Goal: Task Accomplishment & Management: Use online tool/utility

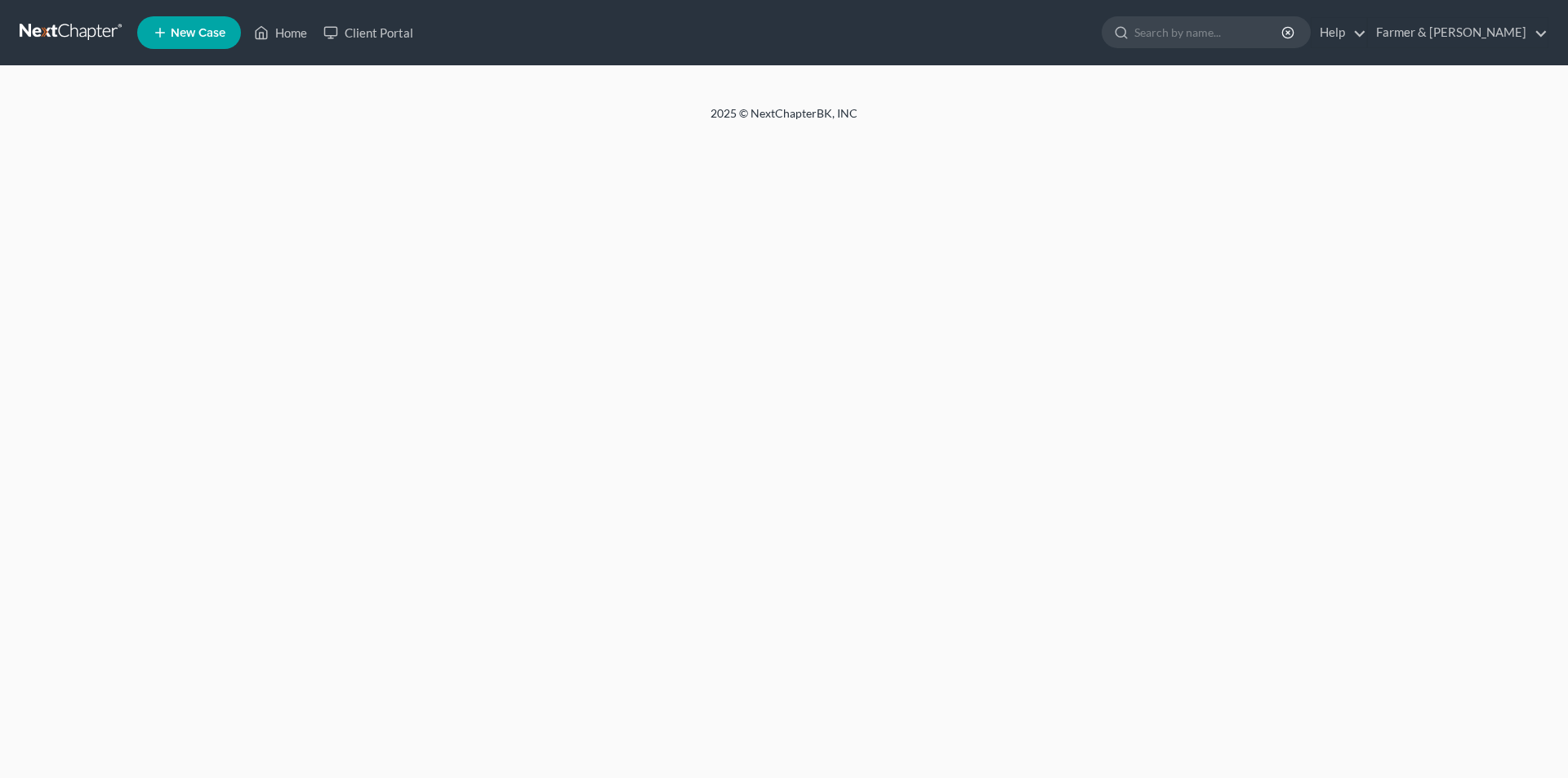
select select "1"
select select "0"
select select "3"
select select "33"
select select "2"
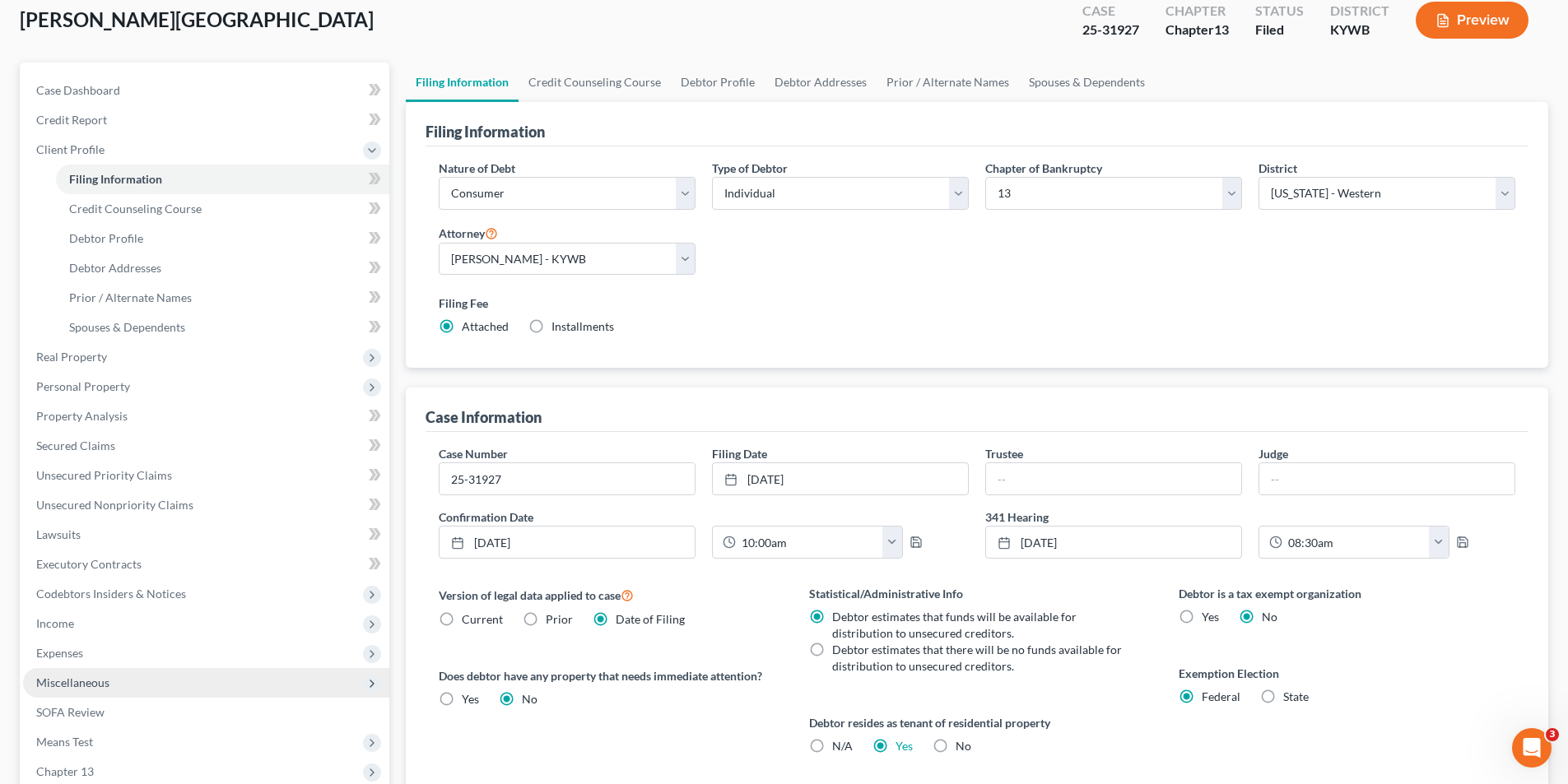
scroll to position [300, 0]
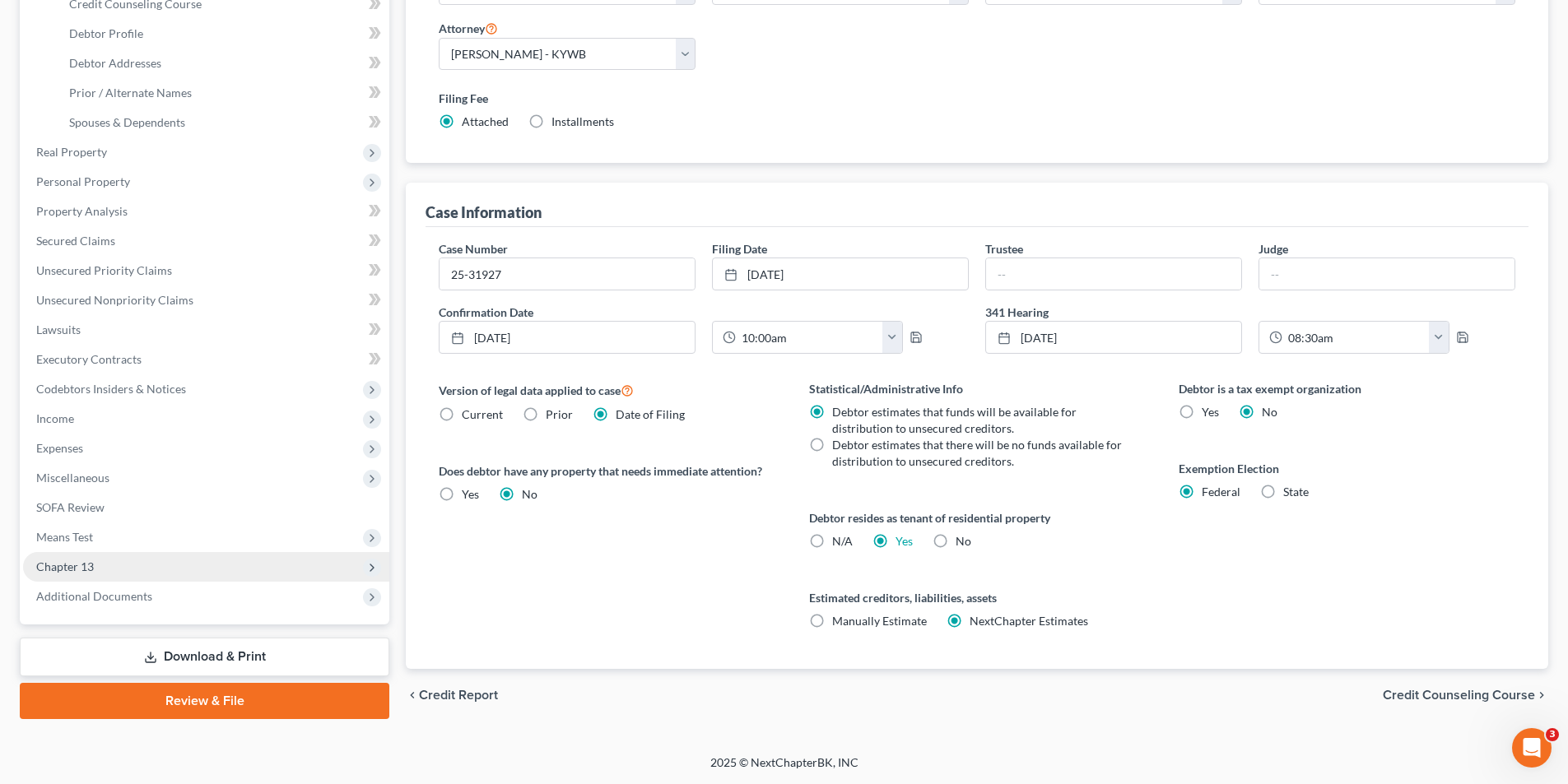
click at [145, 577] on span "Chapter 13" at bounding box center [207, 567] width 367 height 30
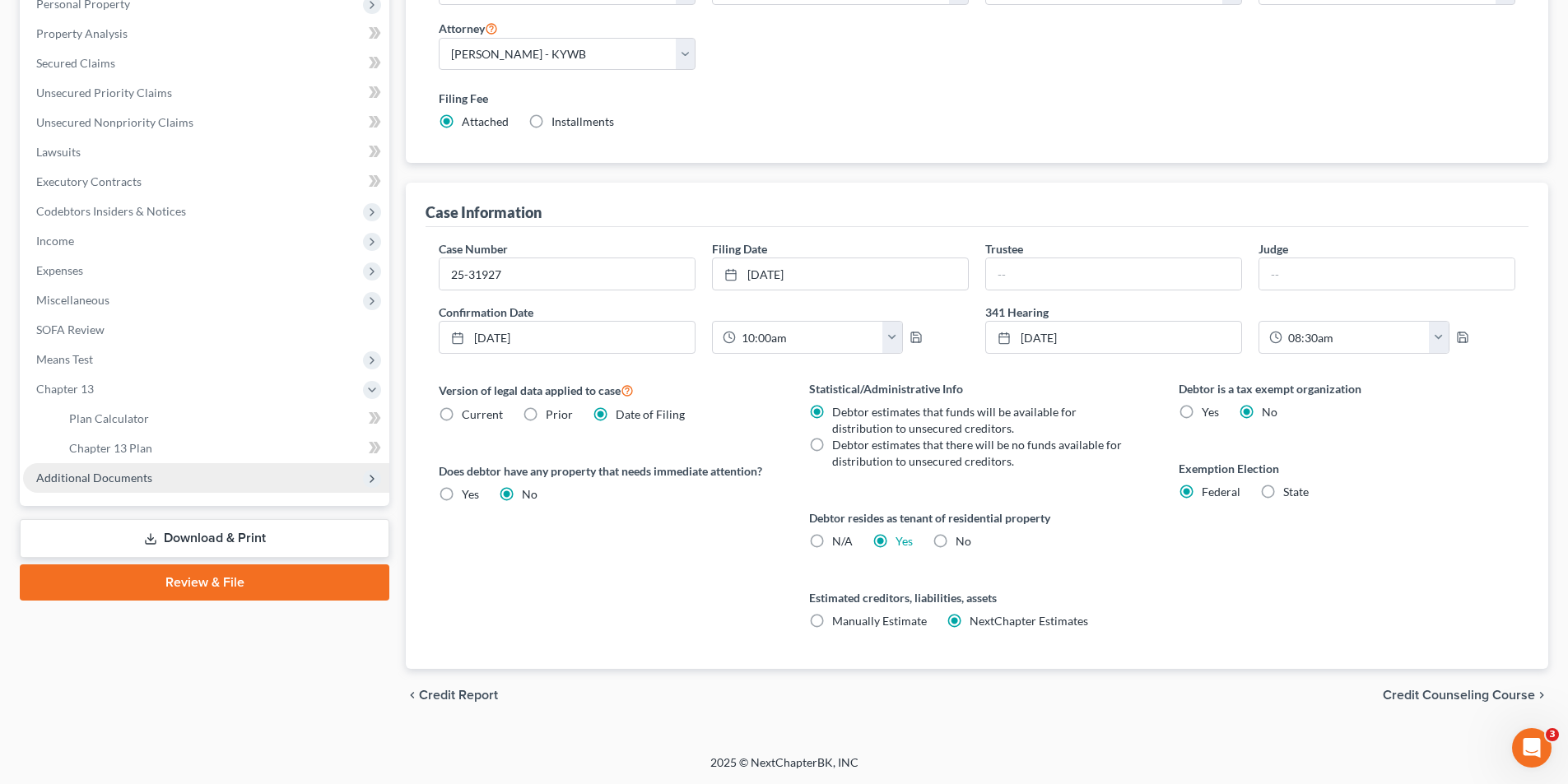
click at [149, 478] on span "Additional Documents" at bounding box center [94, 478] width 116 height 14
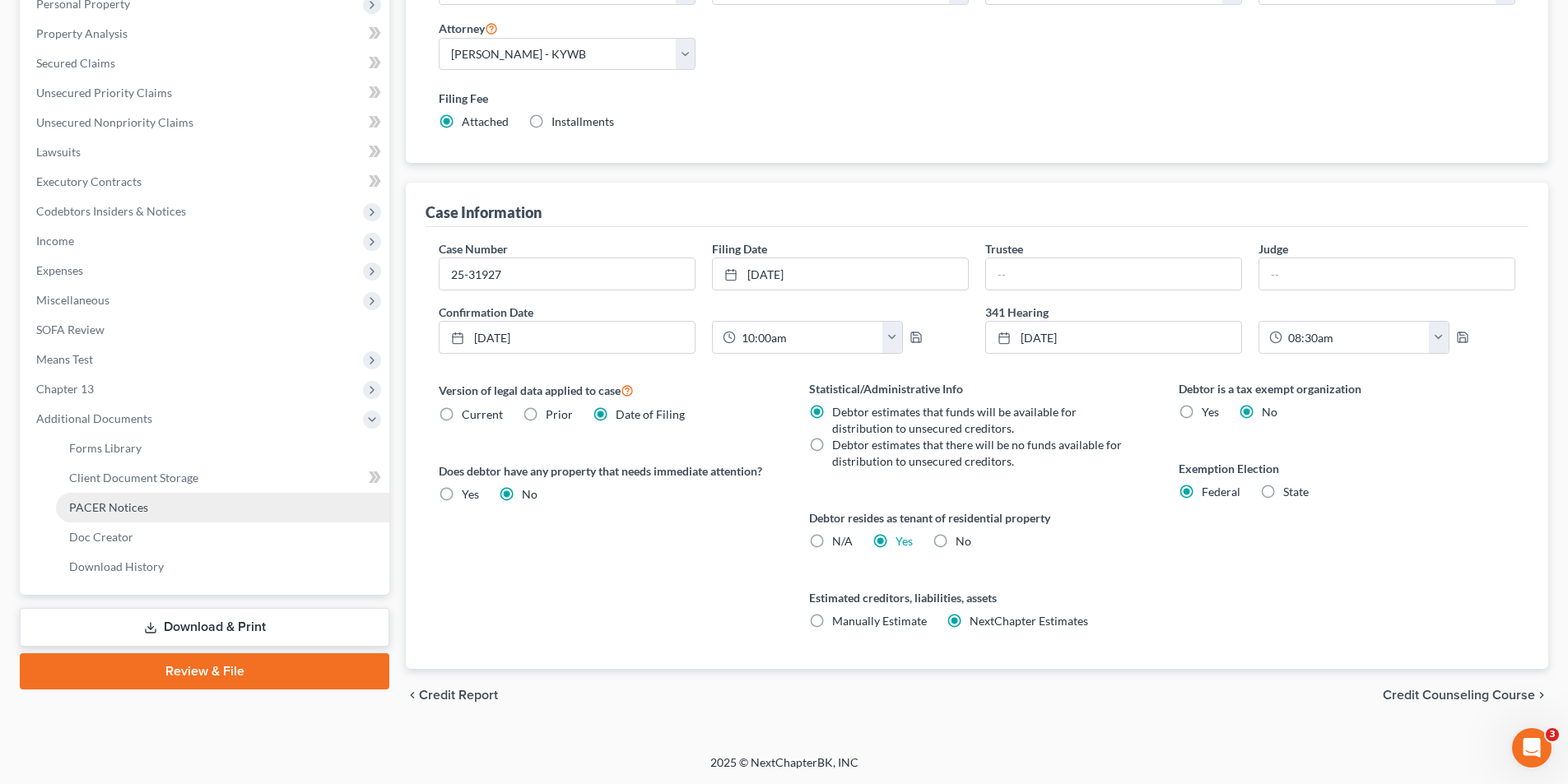
click at [166, 510] on link "PACER Notices" at bounding box center [223, 508] width 334 height 30
